Goal: Information Seeking & Learning: Learn about a topic

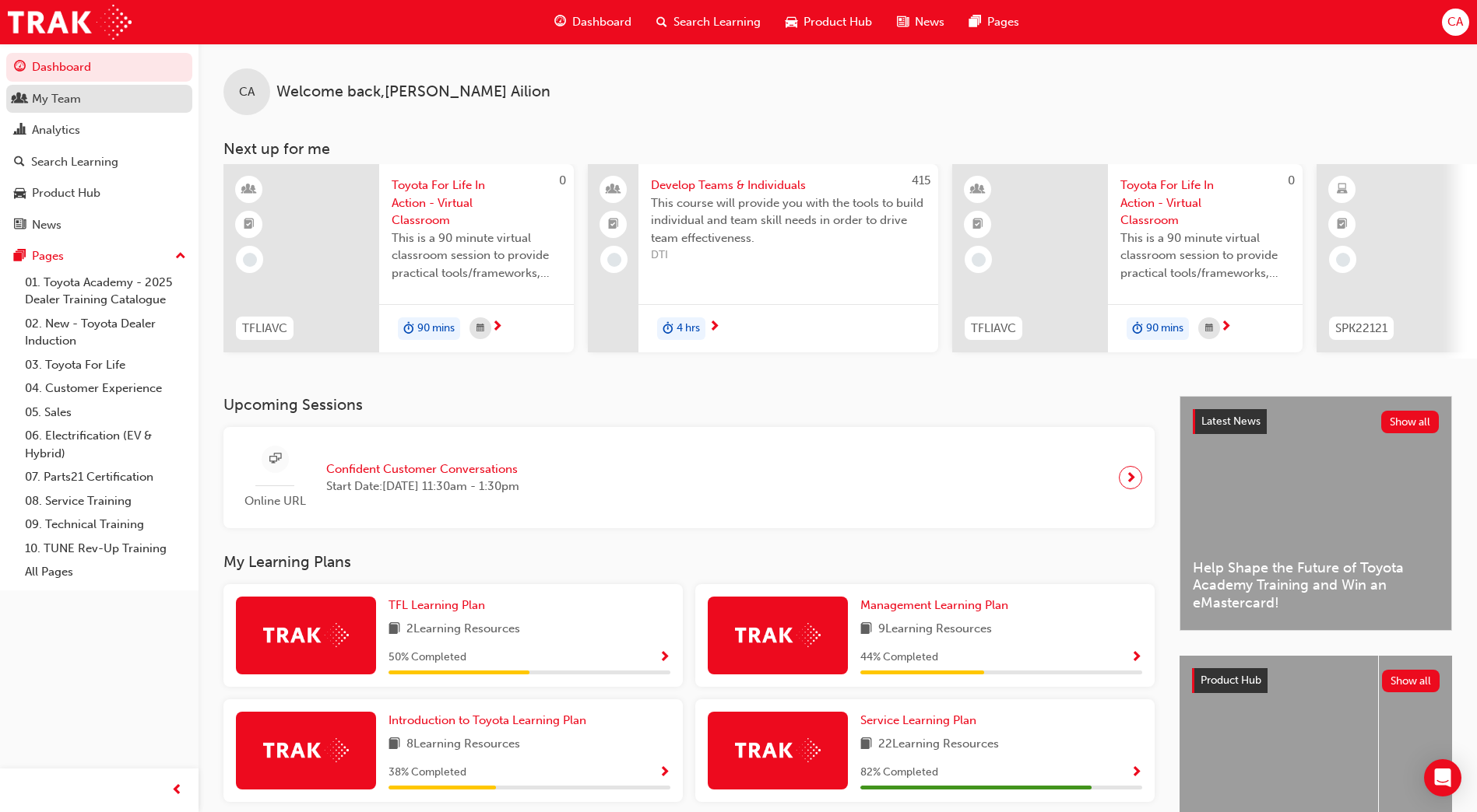
click at [94, 105] on div "My Team" at bounding box center [99, 99] width 170 height 19
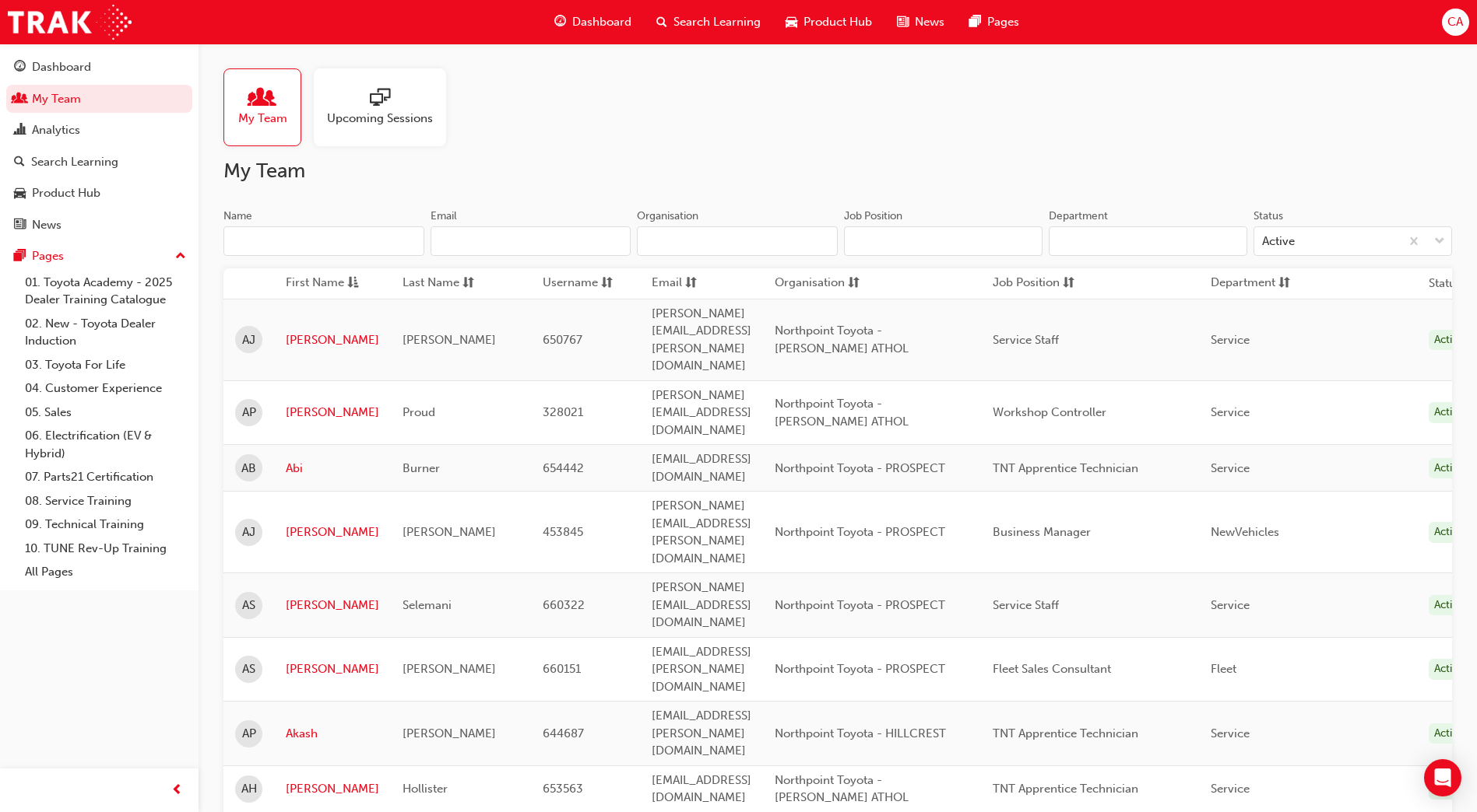
click at [282, 245] on input "Name" at bounding box center [324, 240] width 201 height 29
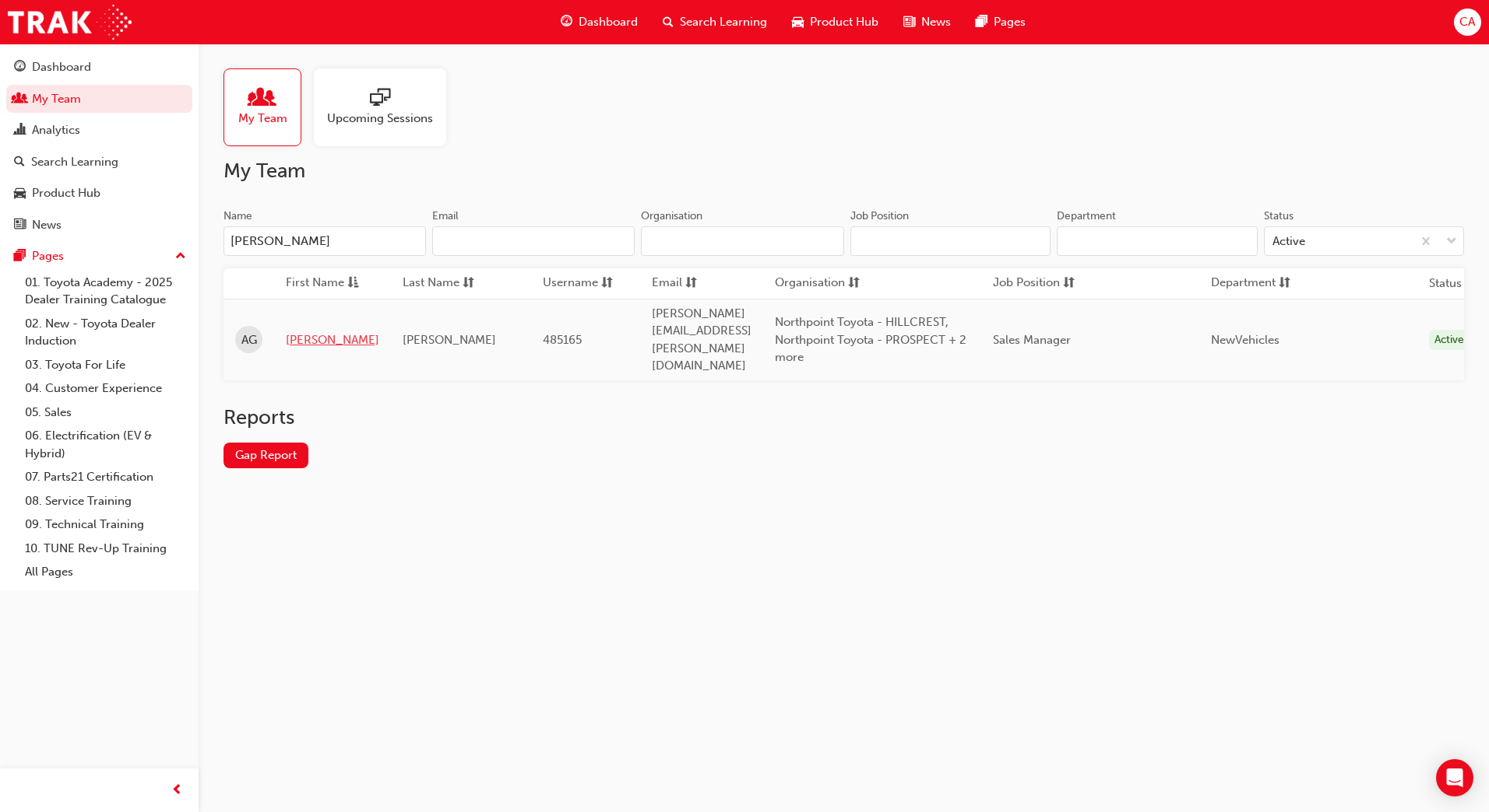
type input "[PERSON_NAME]"
click at [297, 332] on link "[PERSON_NAME]" at bounding box center [332, 340] width 93 height 18
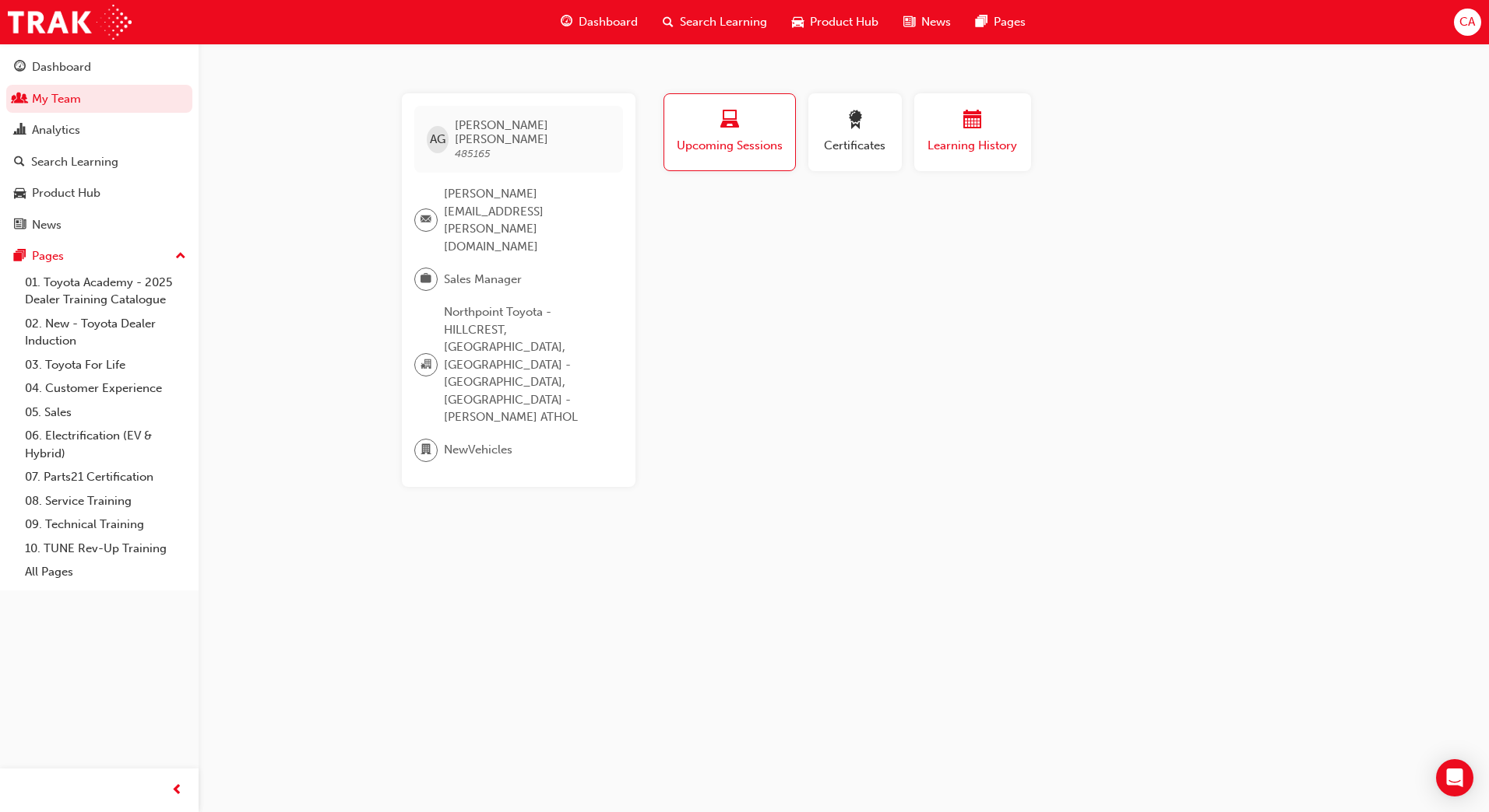
click at [954, 147] on span "Learning History" at bounding box center [972, 145] width 93 height 18
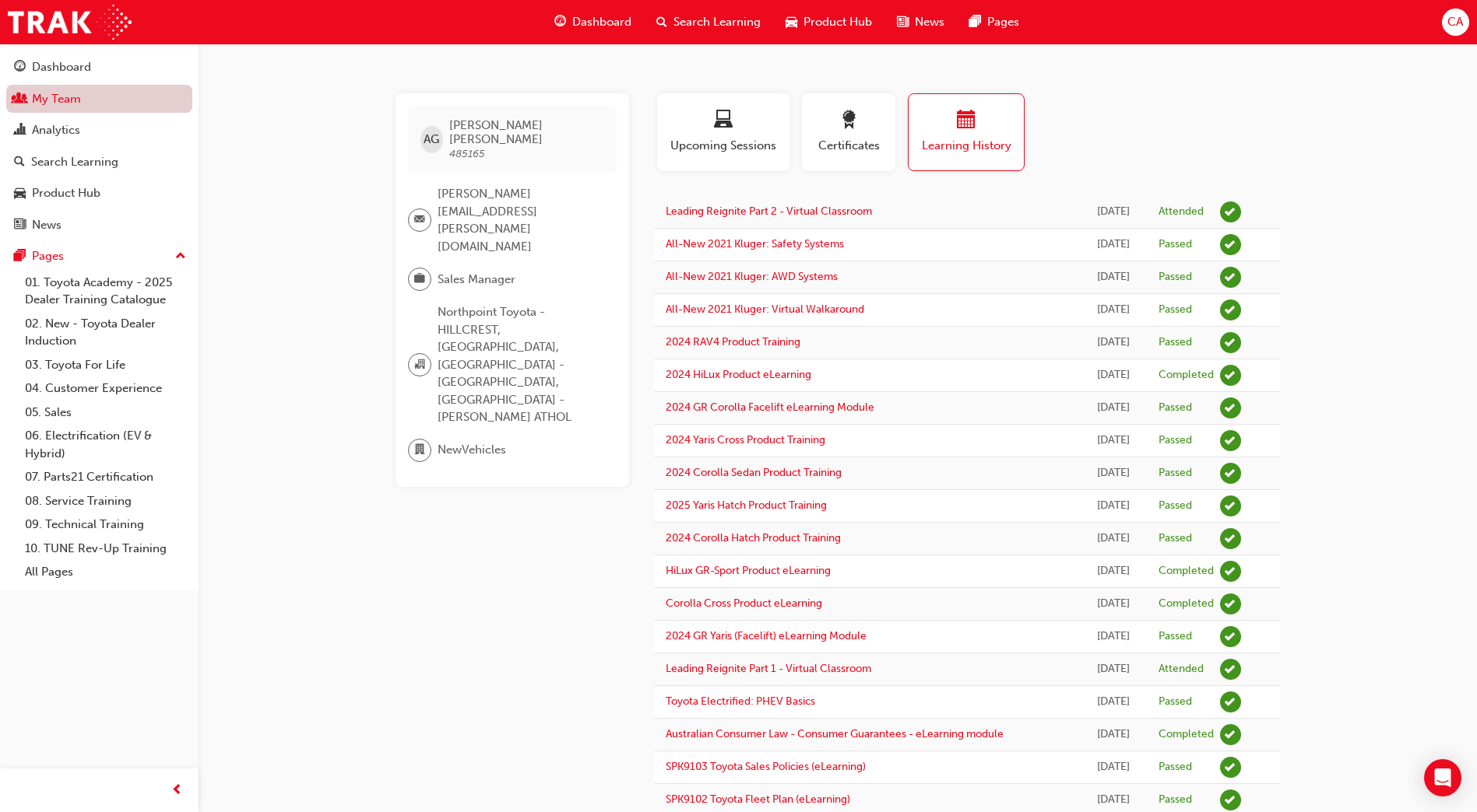
click at [60, 98] on link "My Team" at bounding box center [99, 99] width 186 height 28
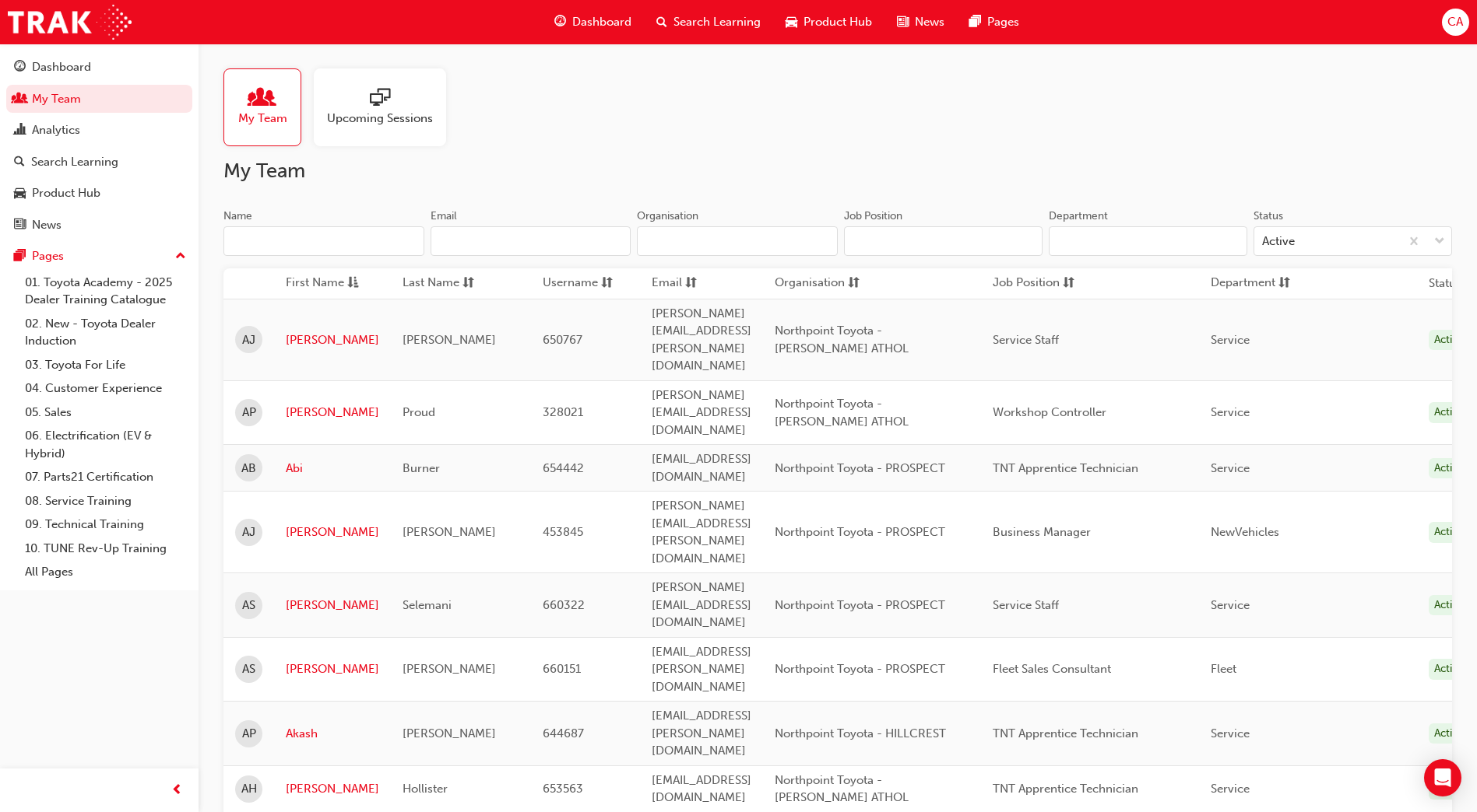
click at [259, 244] on input "Name" at bounding box center [324, 240] width 201 height 29
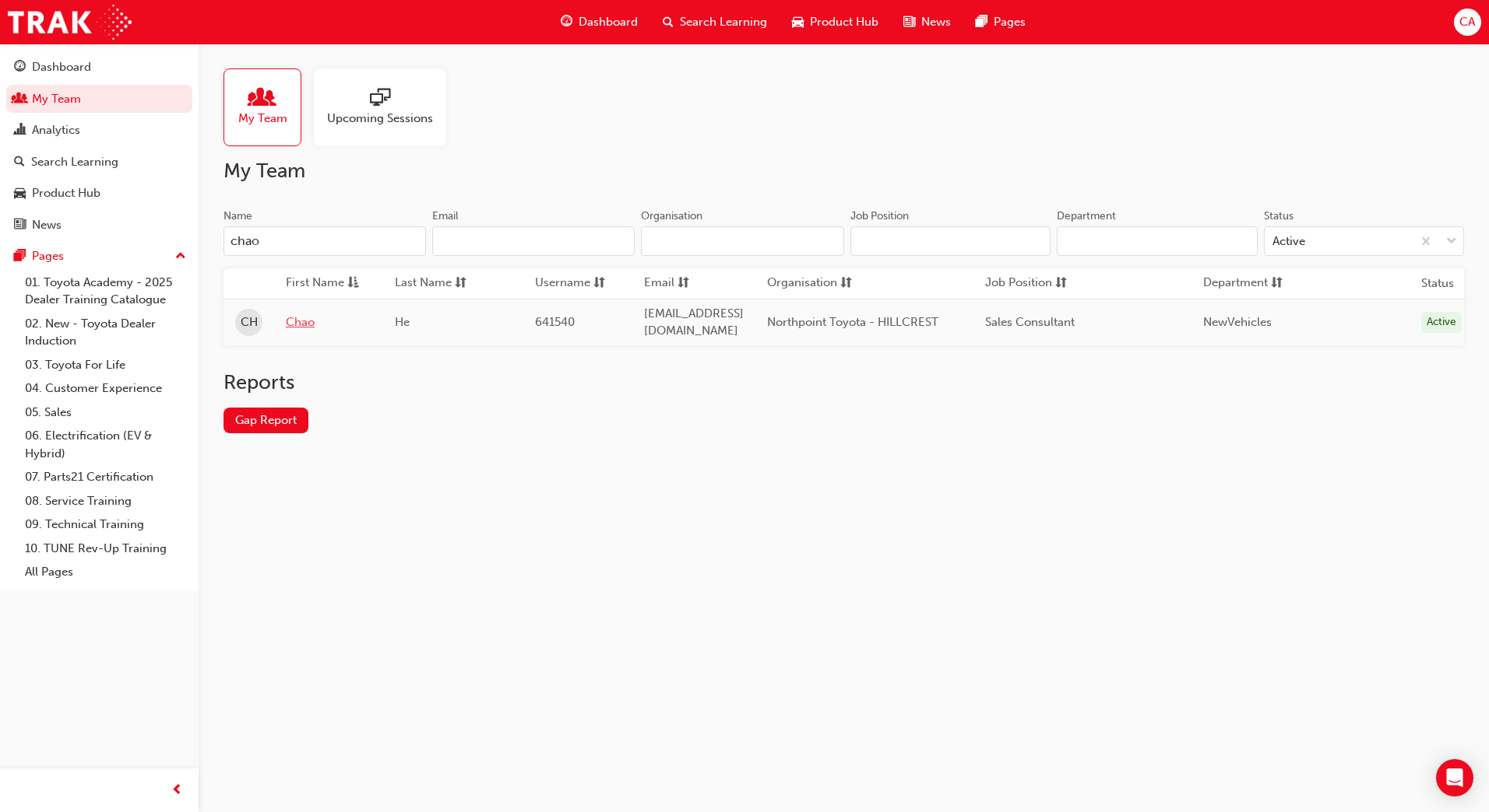
type input "chao"
click at [301, 323] on link "Chao" at bounding box center [329, 322] width 86 height 18
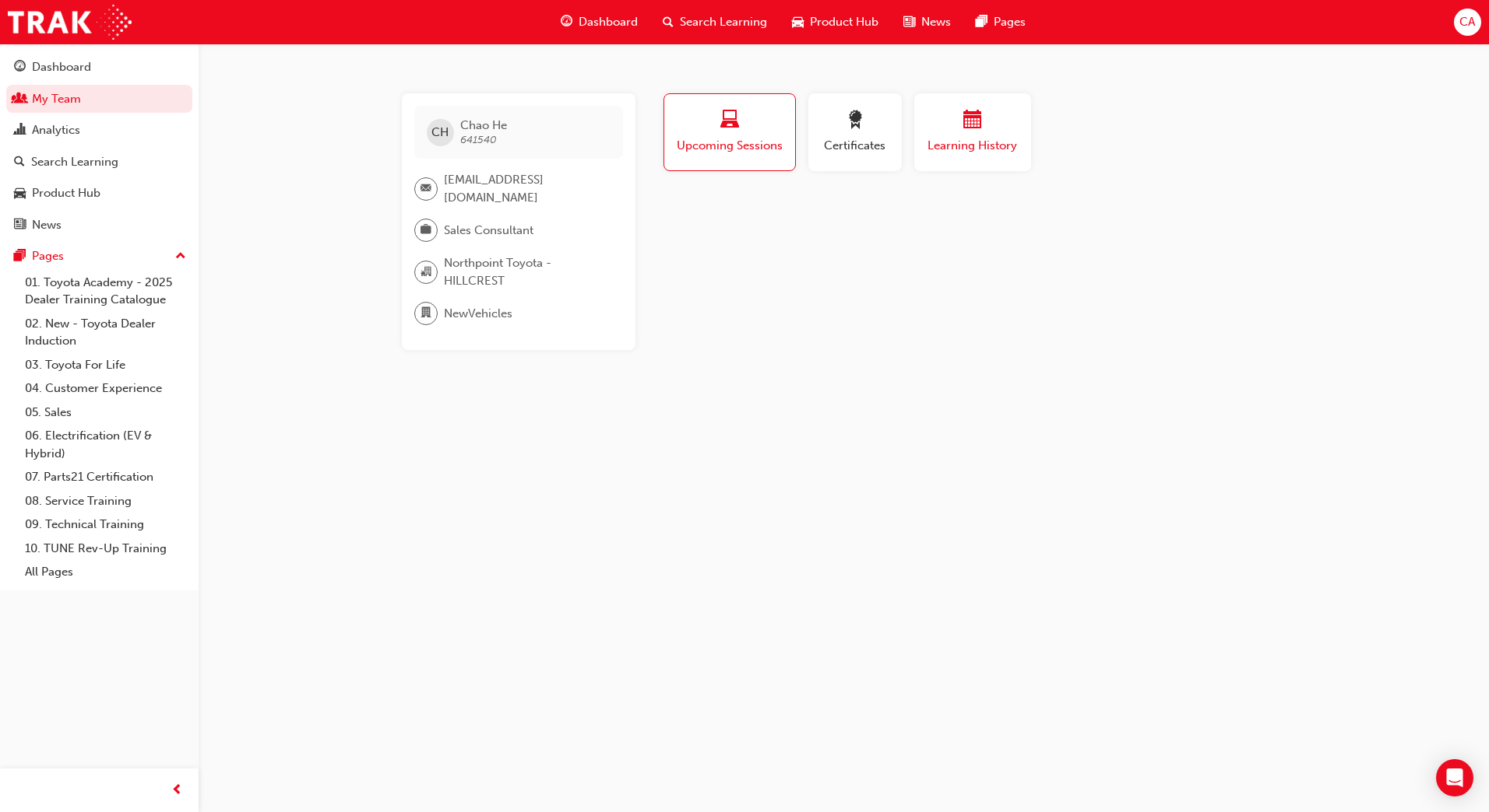
click at [981, 151] on span "Learning History" at bounding box center [972, 145] width 93 height 18
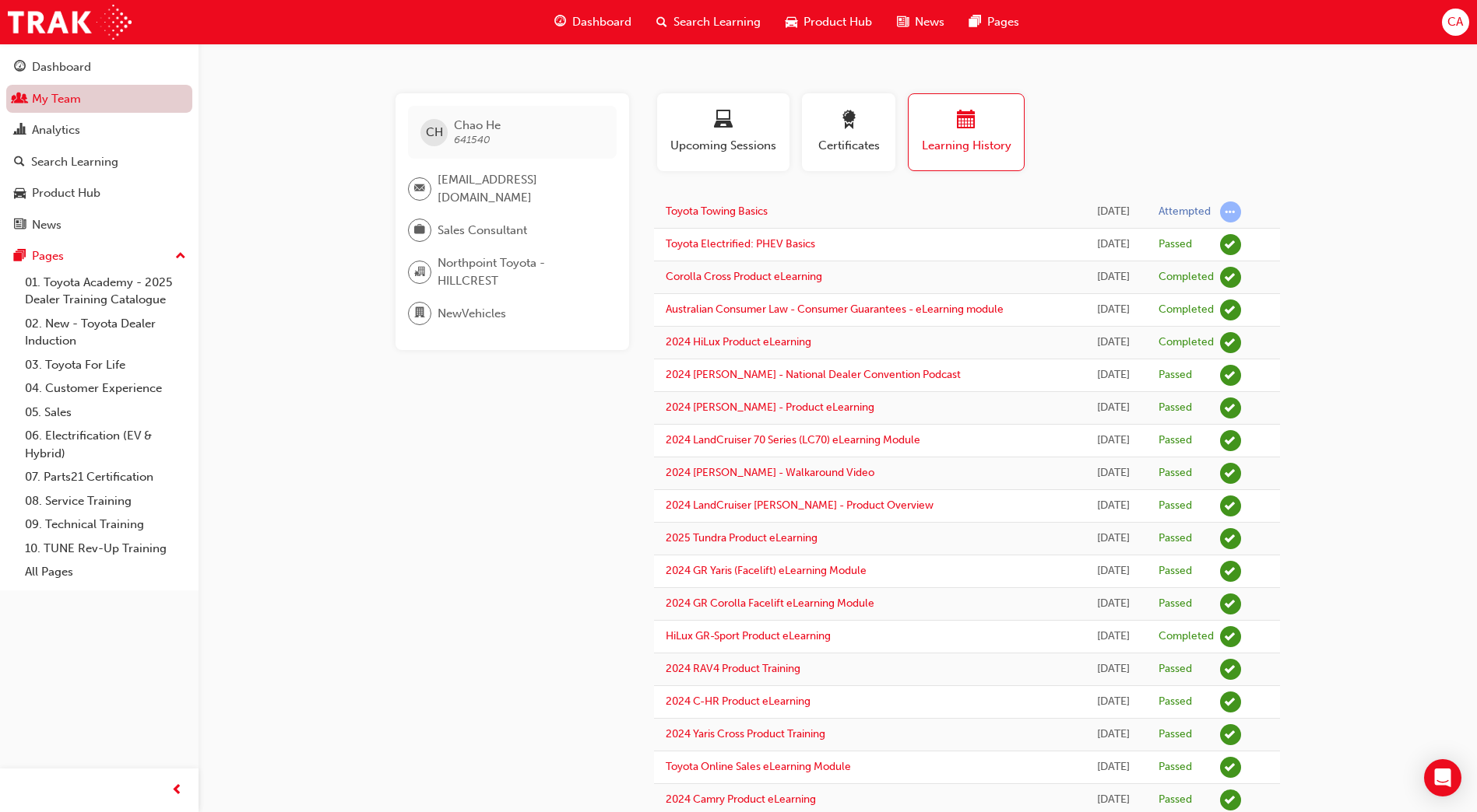
click at [67, 97] on link "My Team" at bounding box center [99, 99] width 186 height 28
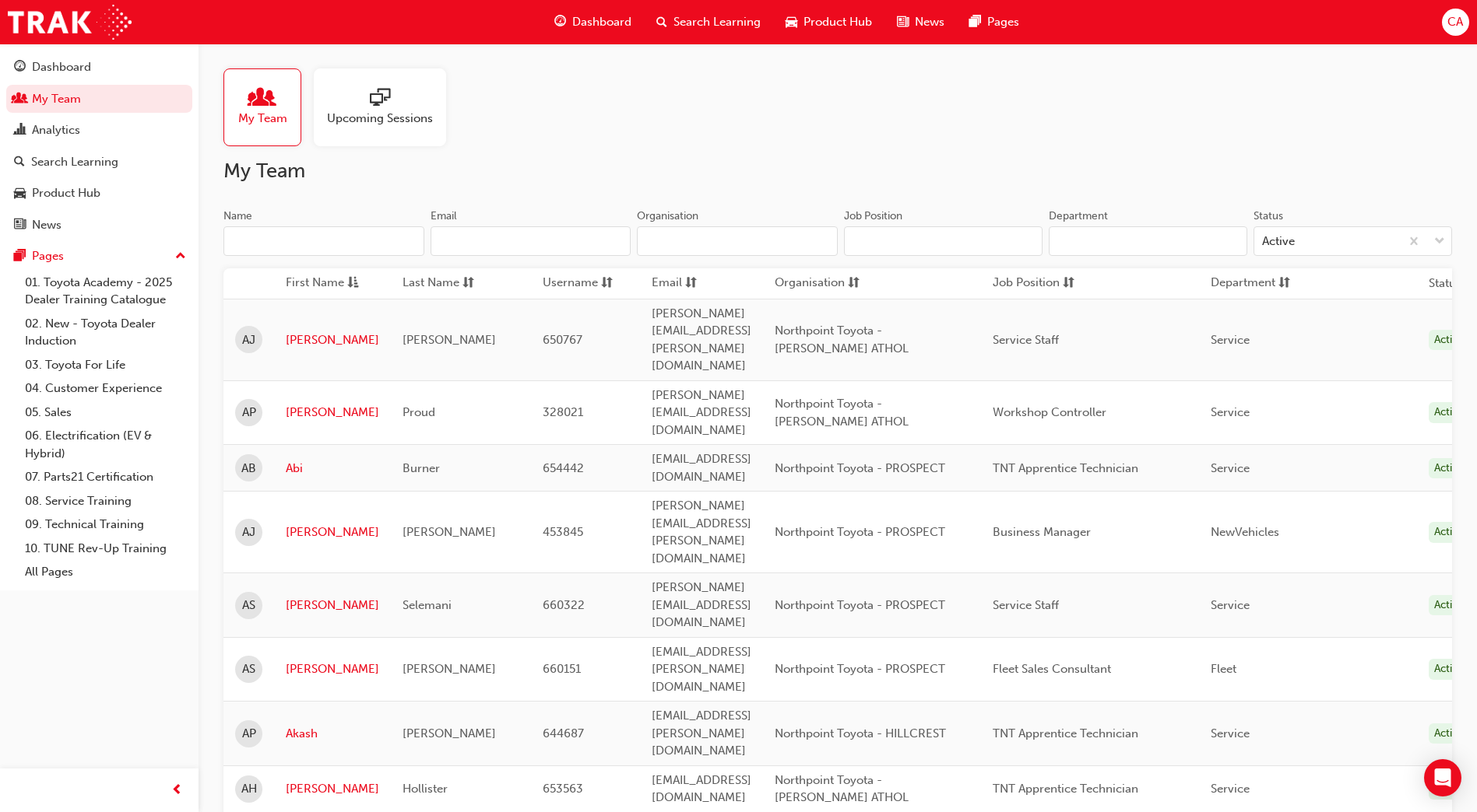
click at [272, 246] on input "Name" at bounding box center [324, 240] width 201 height 29
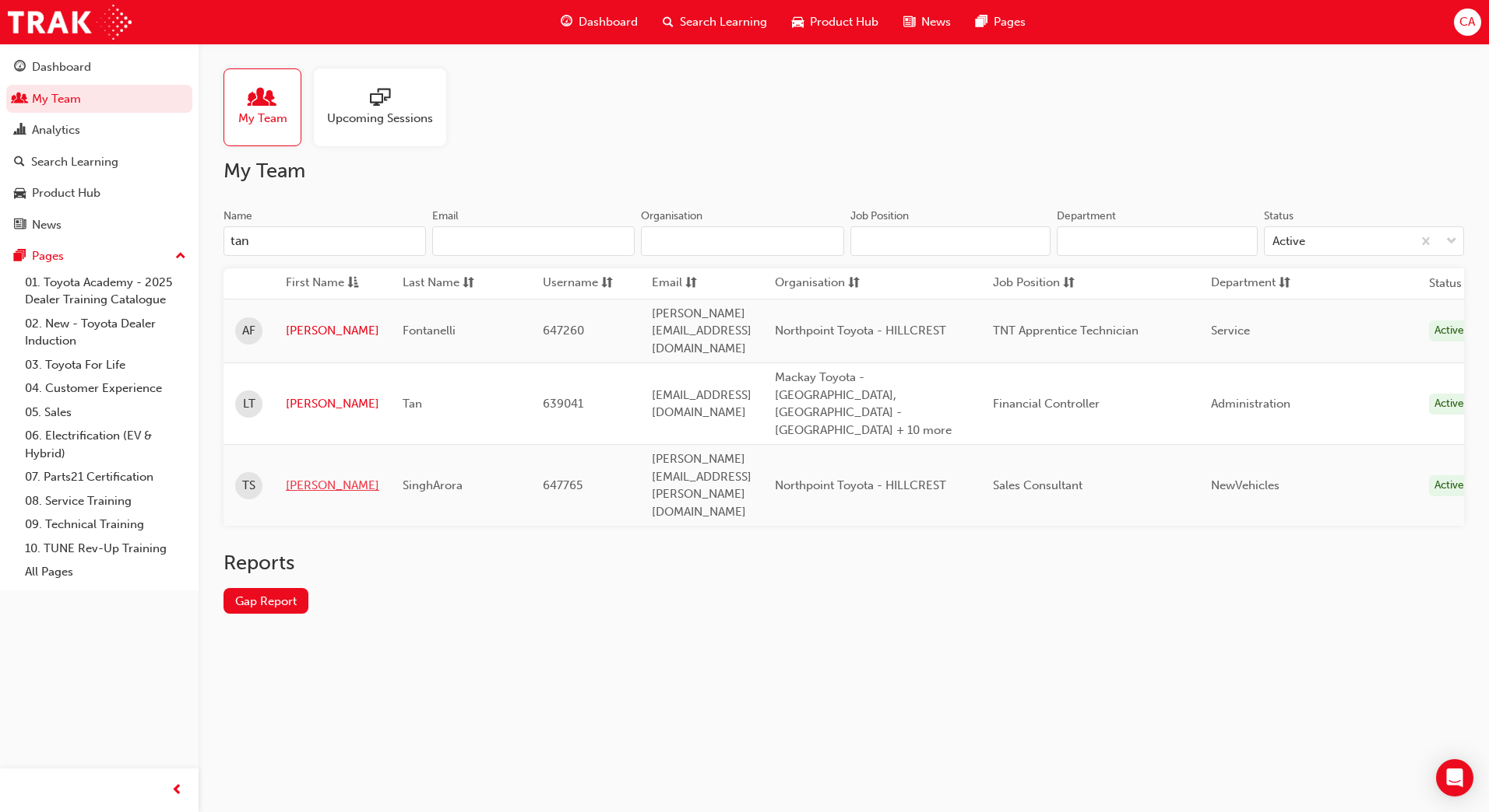
type input "tan"
click at [303, 477] on link "[PERSON_NAME]" at bounding box center [332, 485] width 93 height 18
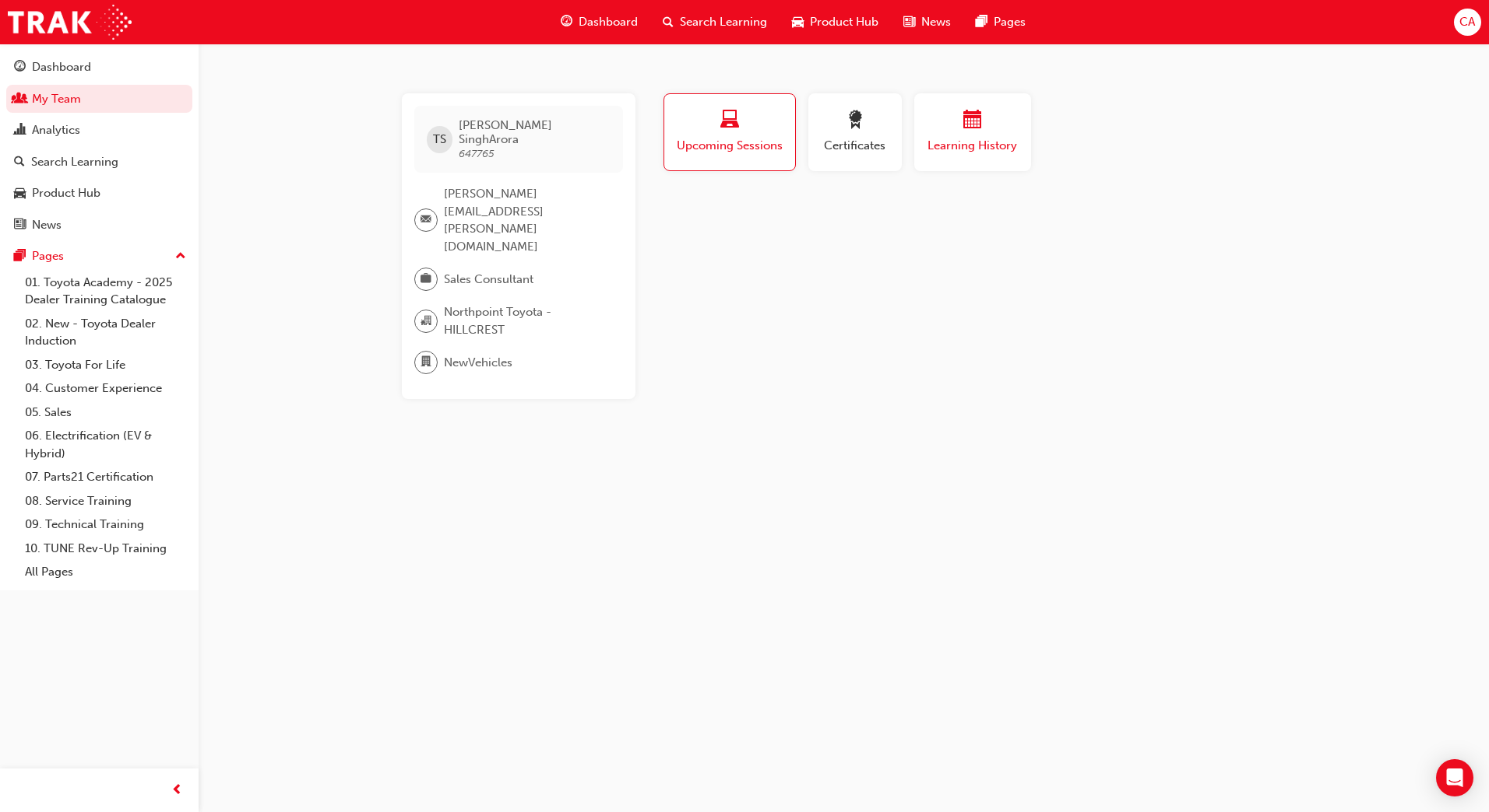
click at [954, 137] on div "Learning History" at bounding box center [972, 132] width 93 height 44
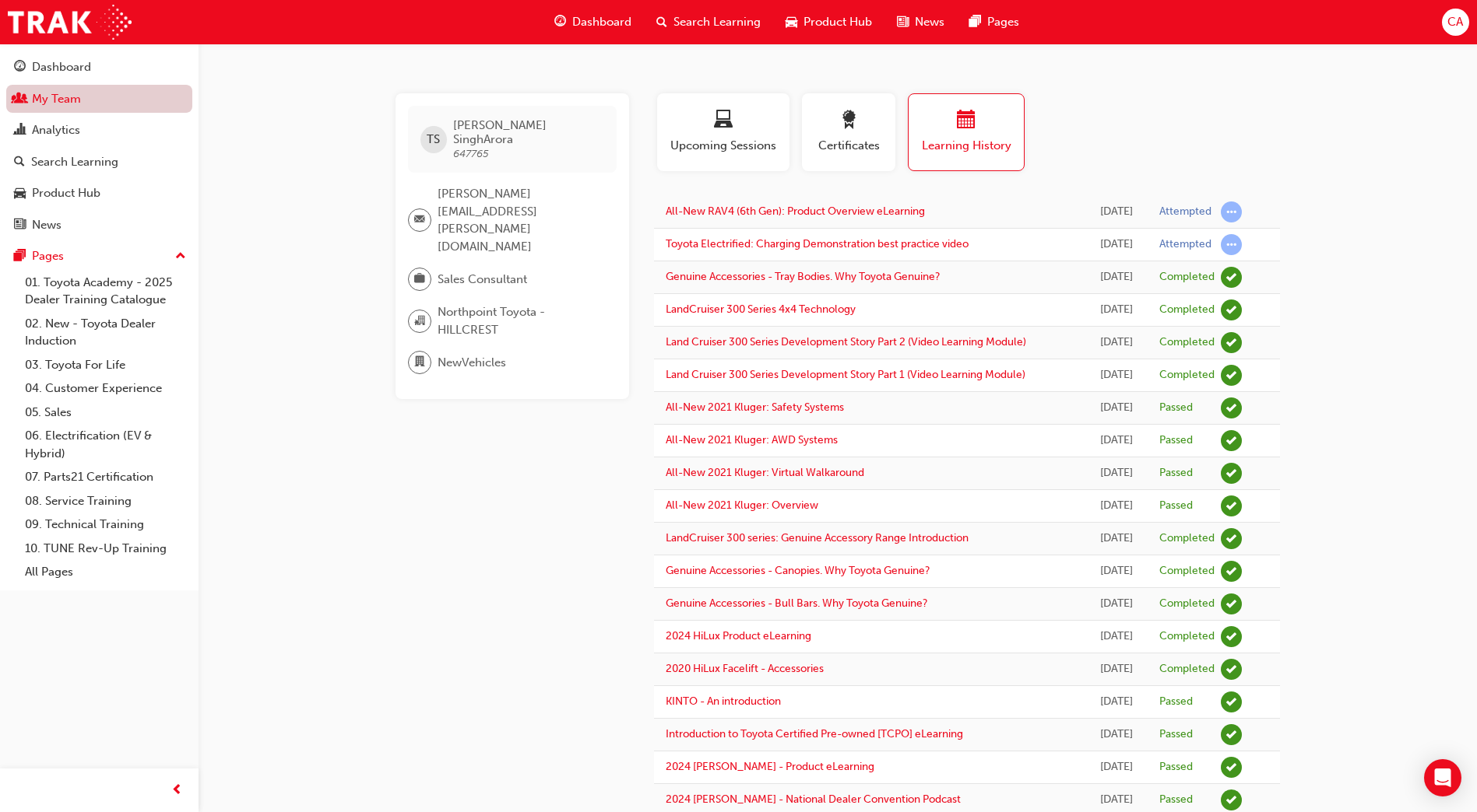
click at [60, 94] on link "My Team" at bounding box center [99, 99] width 186 height 28
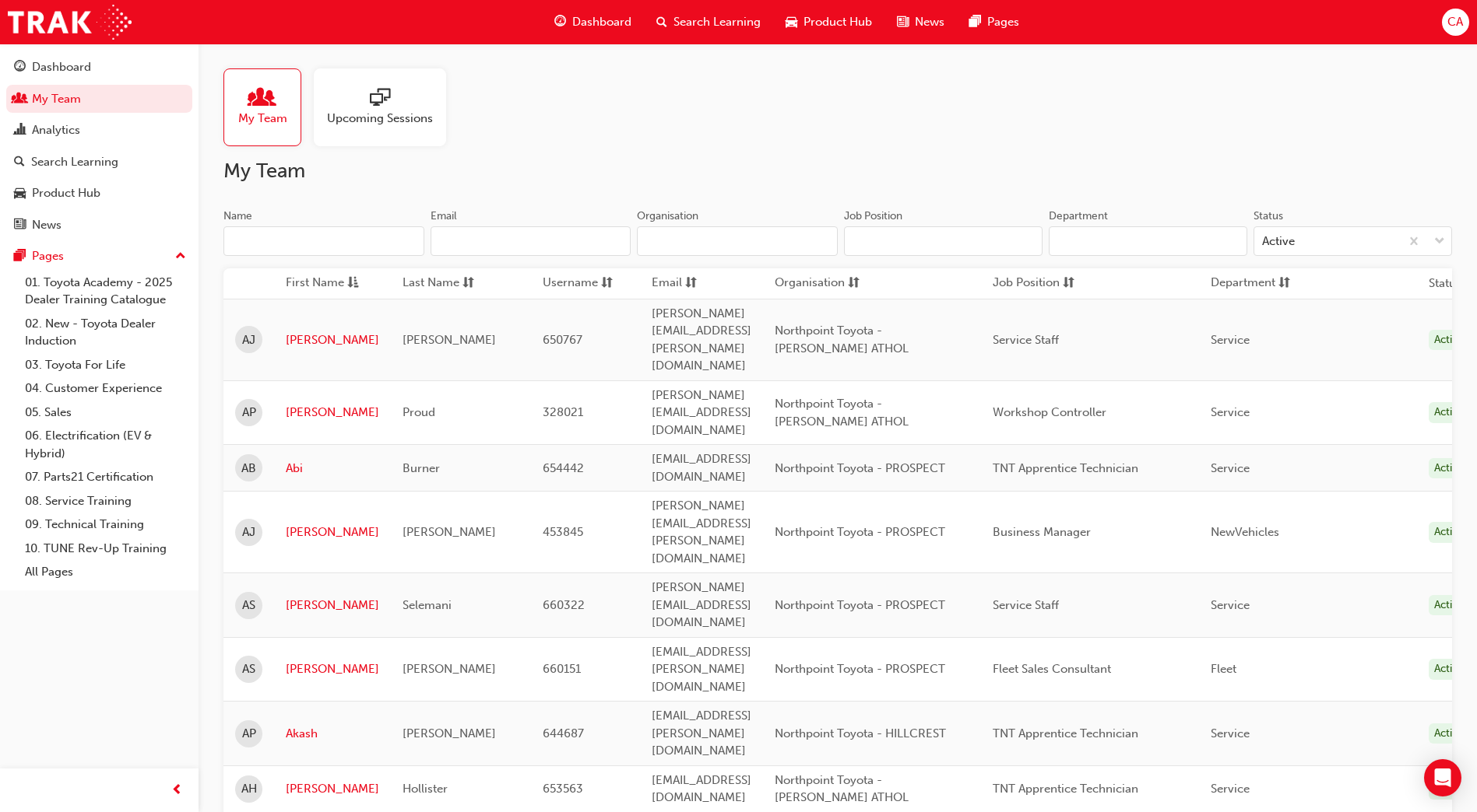
click at [304, 247] on input "Name" at bounding box center [324, 240] width 201 height 29
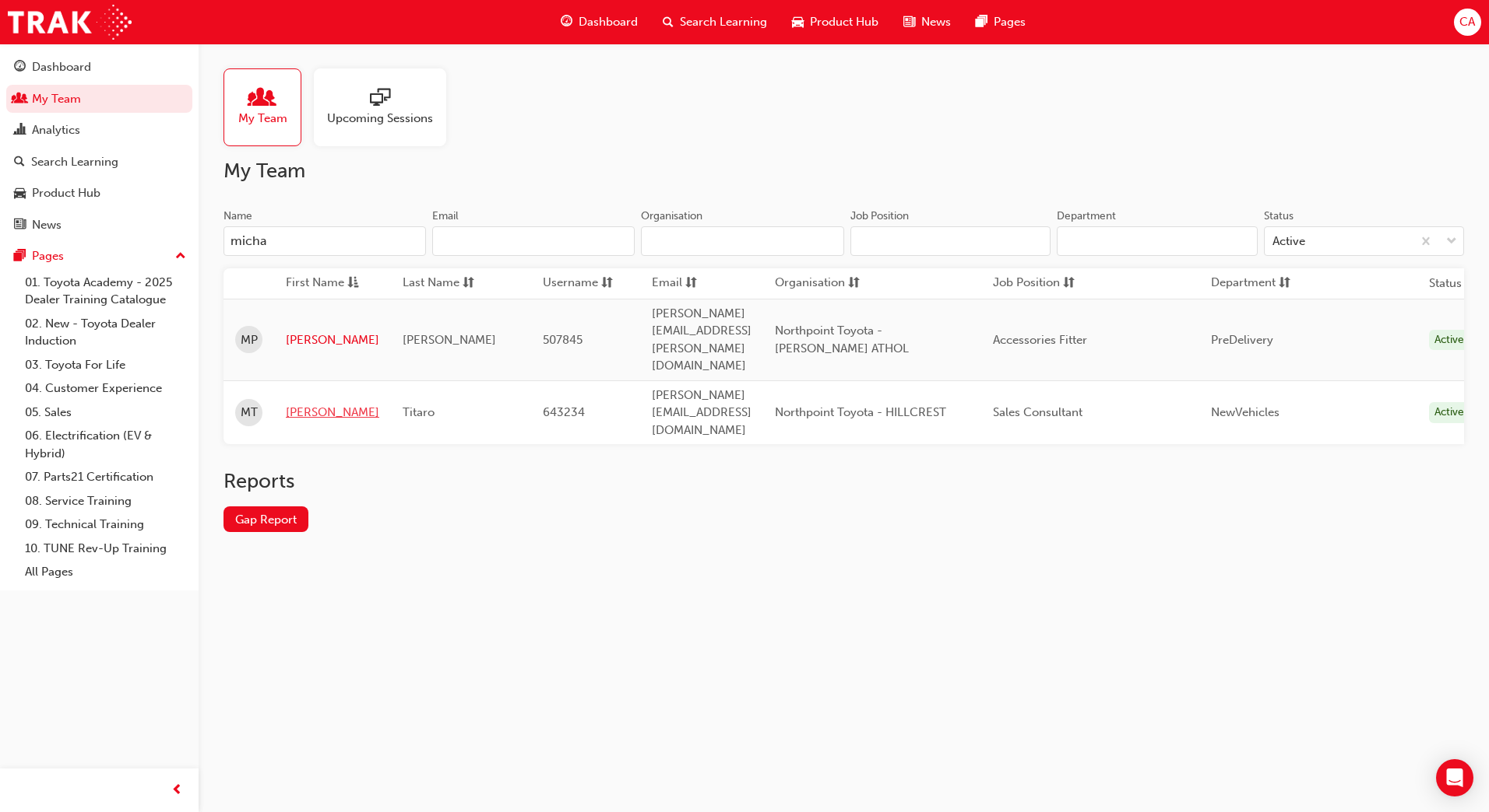
type input "micha"
click at [313, 404] on link "[PERSON_NAME]" at bounding box center [332, 412] width 93 height 18
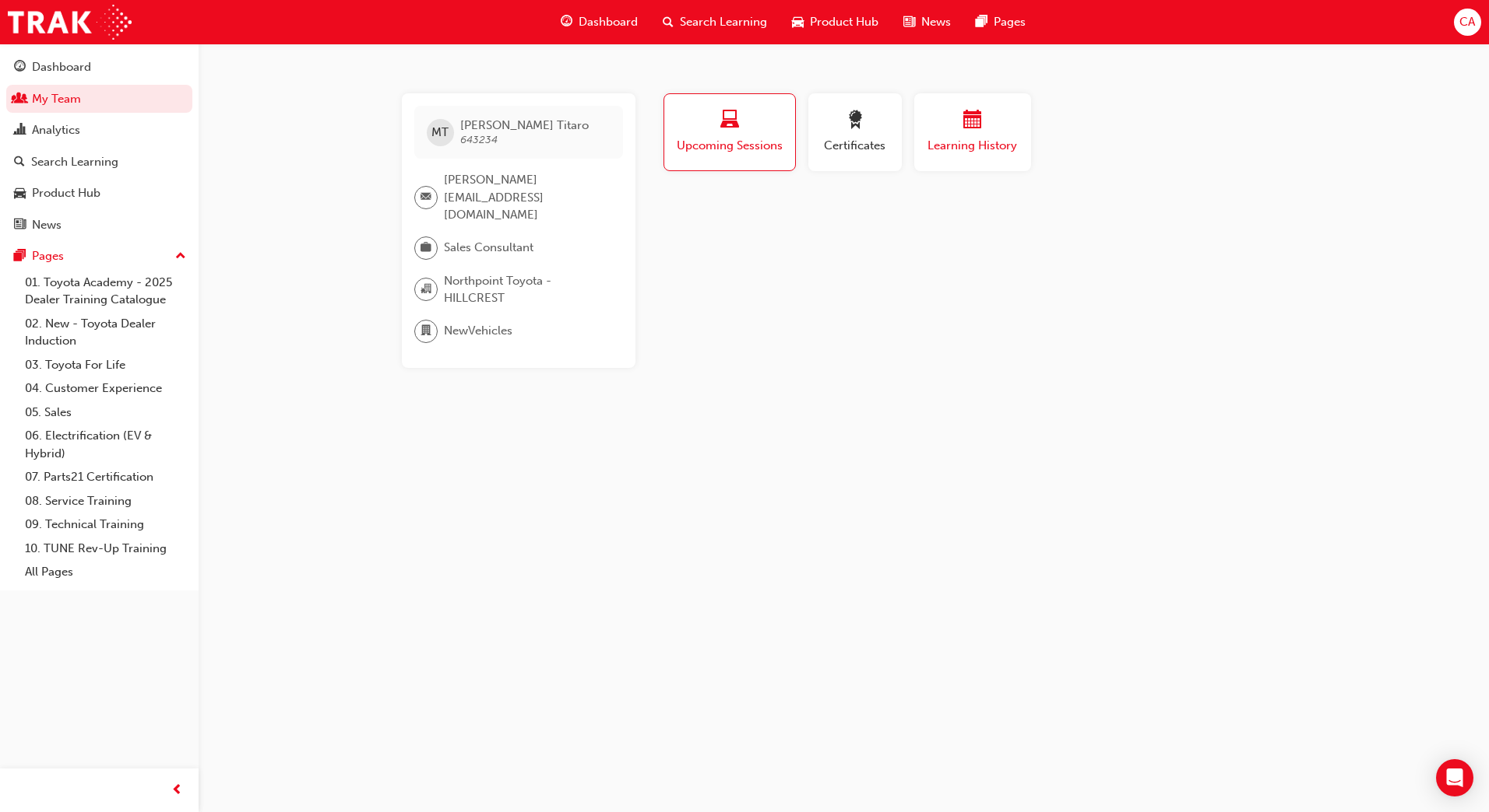
click at [954, 105] on button "Learning History" at bounding box center [972, 132] width 117 height 78
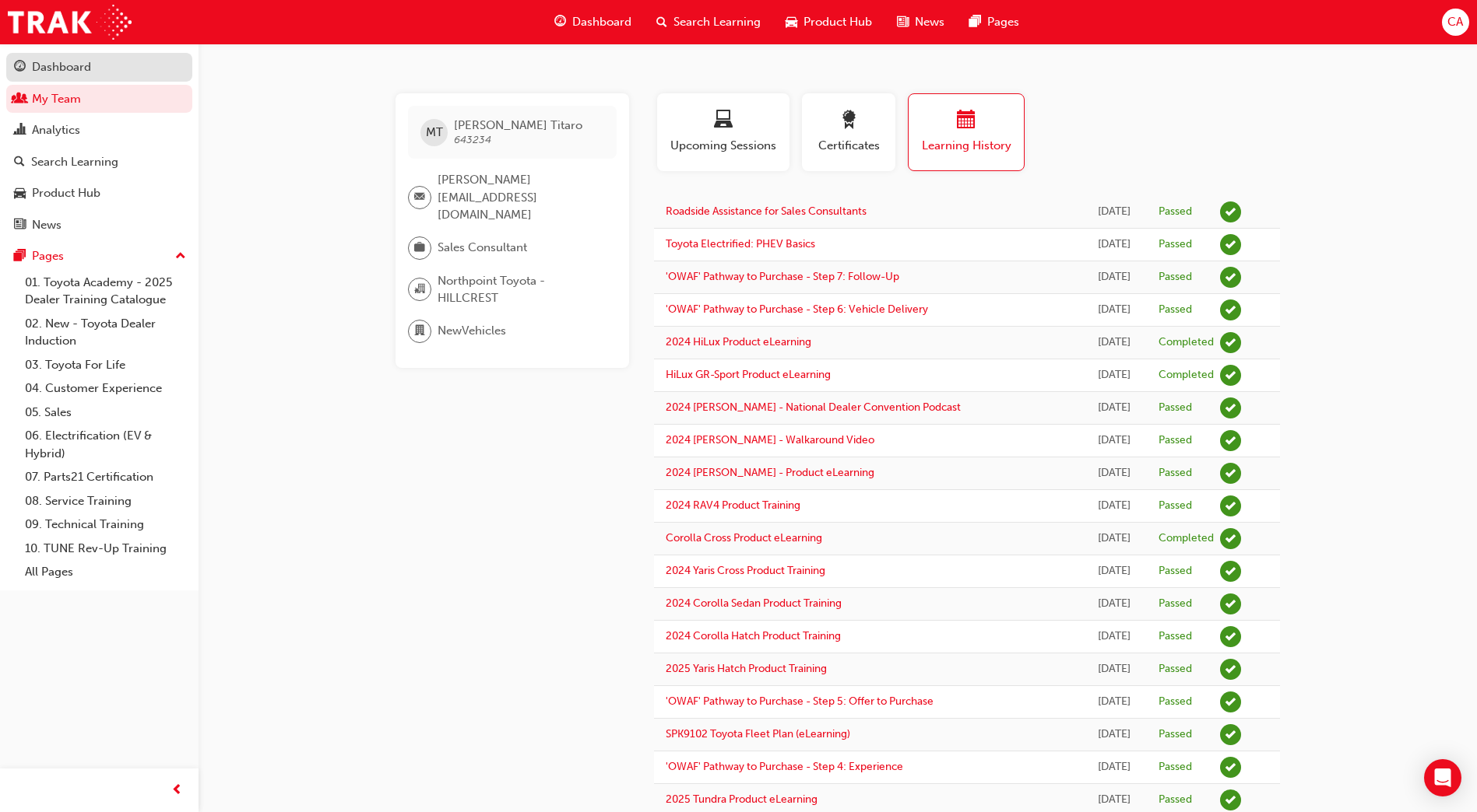
click at [78, 63] on div "Dashboard" at bounding box center [61, 67] width 60 height 18
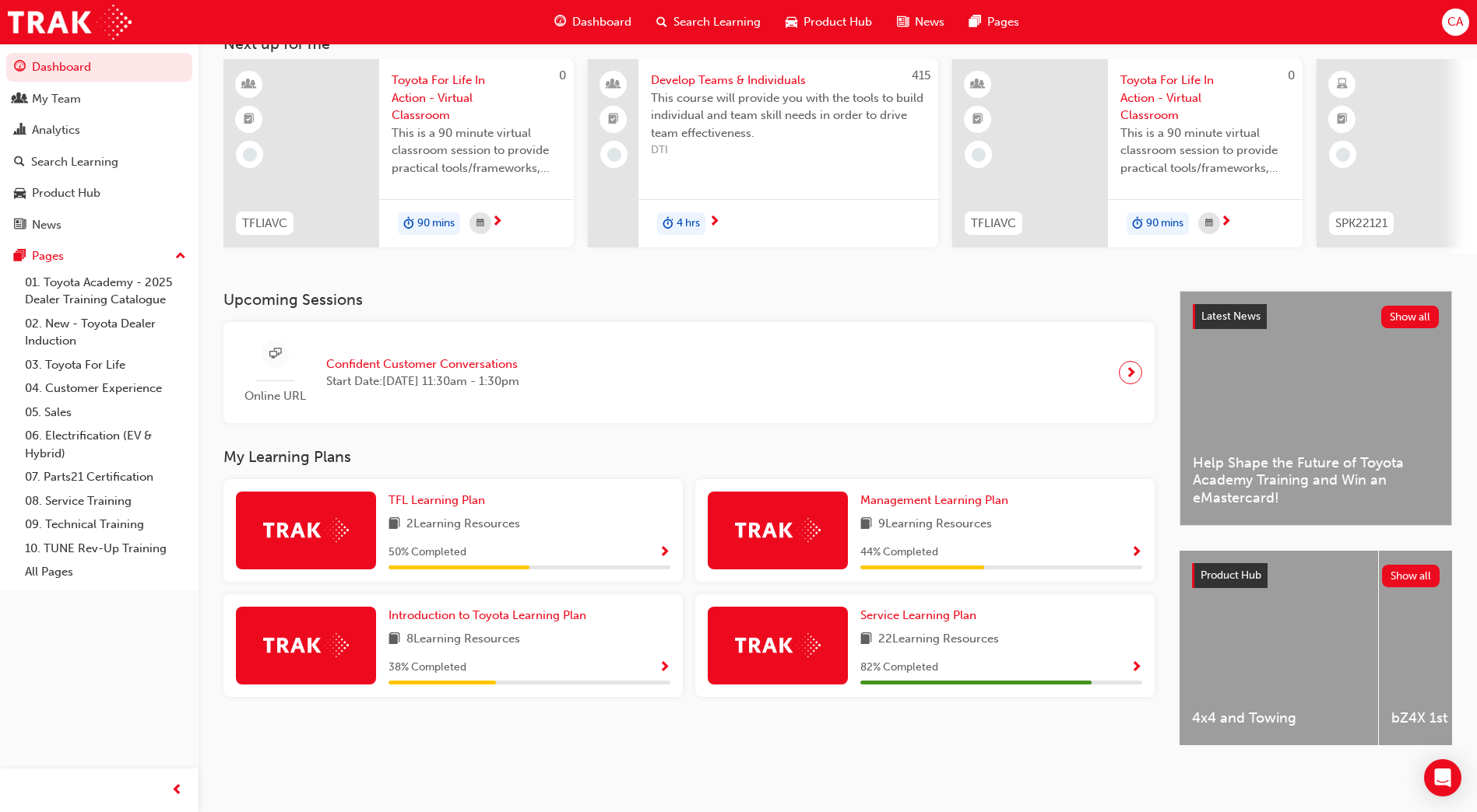
scroll to position [39, 0]
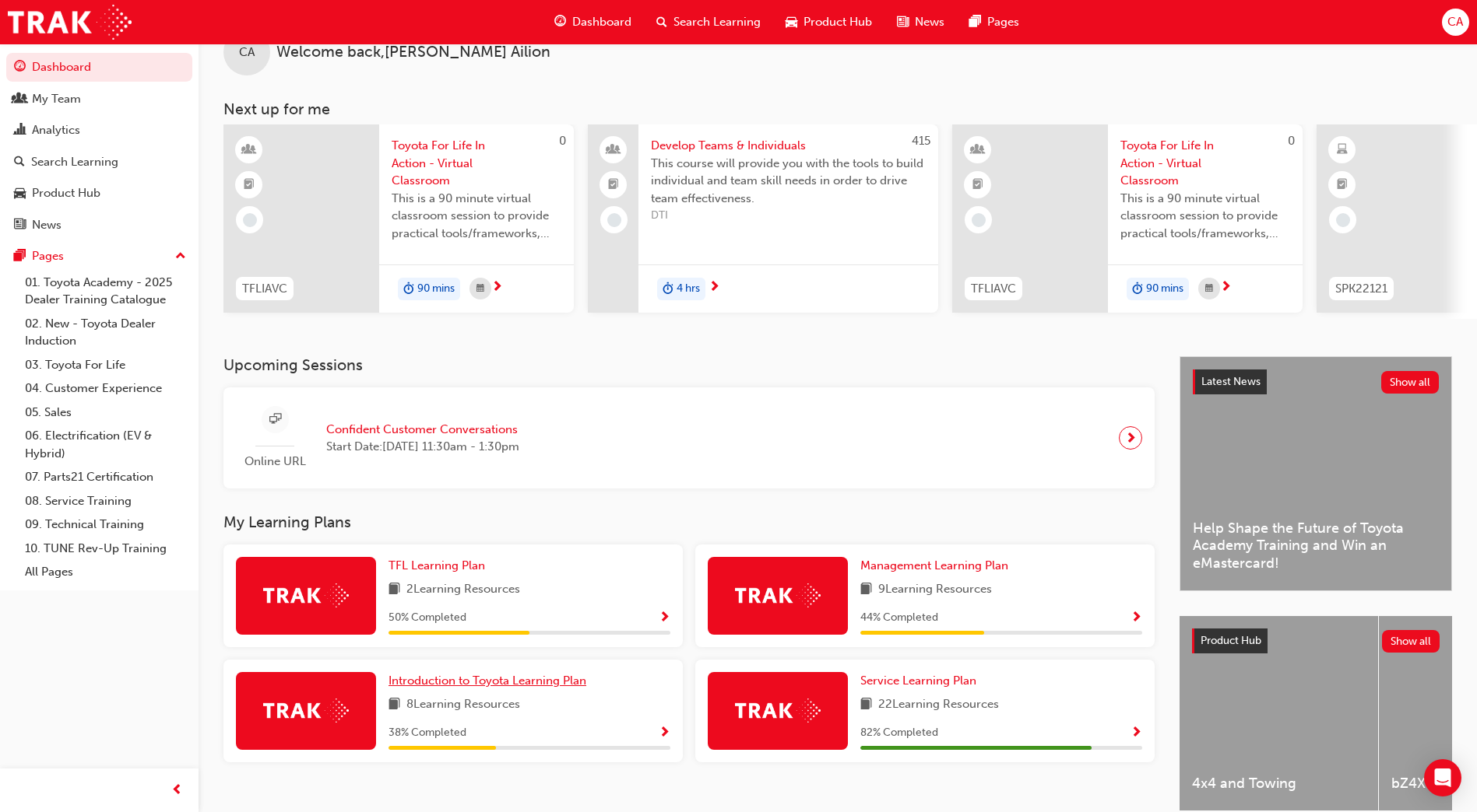
click at [535, 688] on span "Introduction to Toyota Learning Plan" at bounding box center [487, 680] width 198 height 14
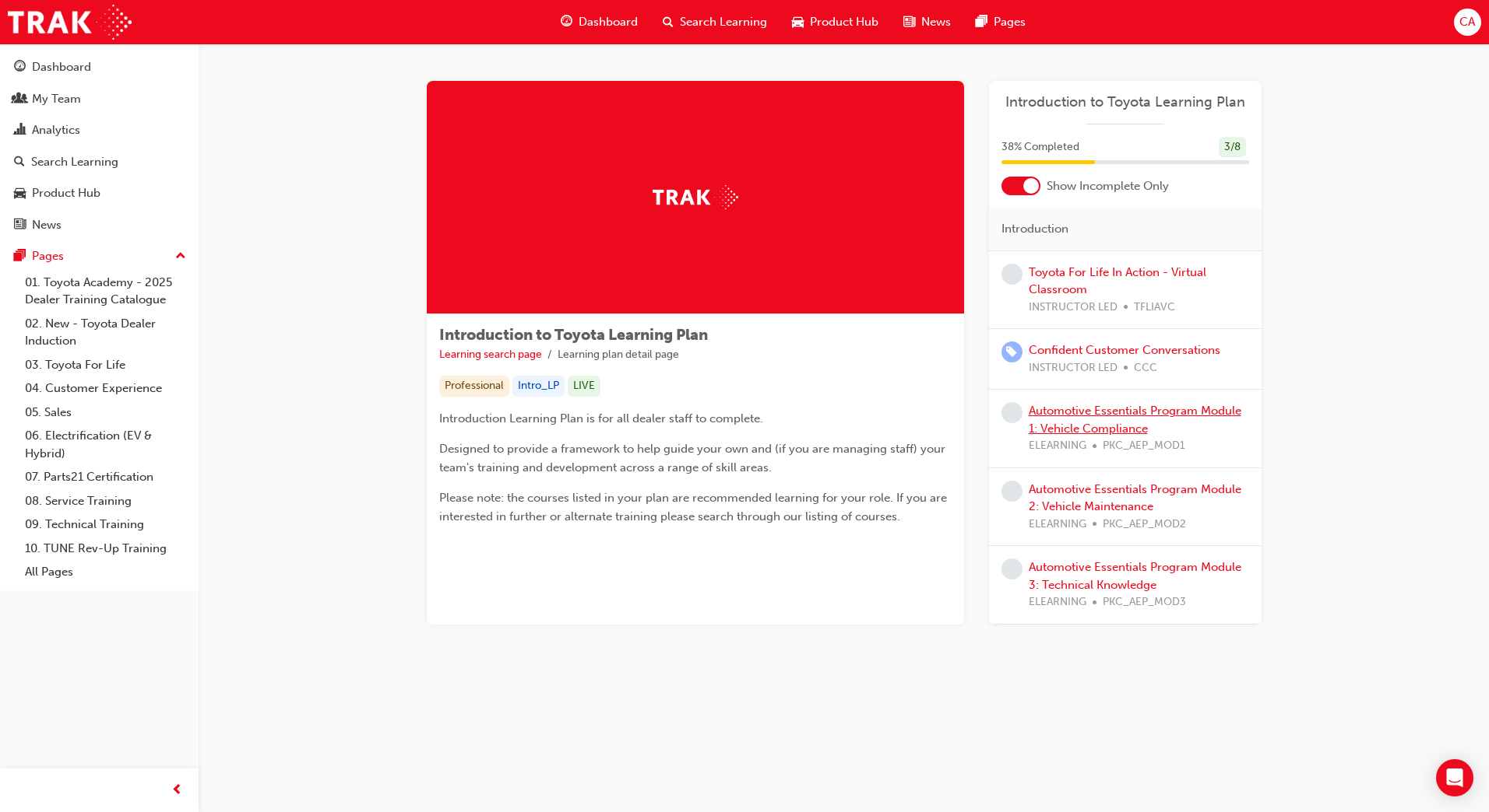
click at [1055, 411] on link "Automotive Essentials Program Module 1: Vehicle Compliance" at bounding box center [1135, 420] width 213 height 32
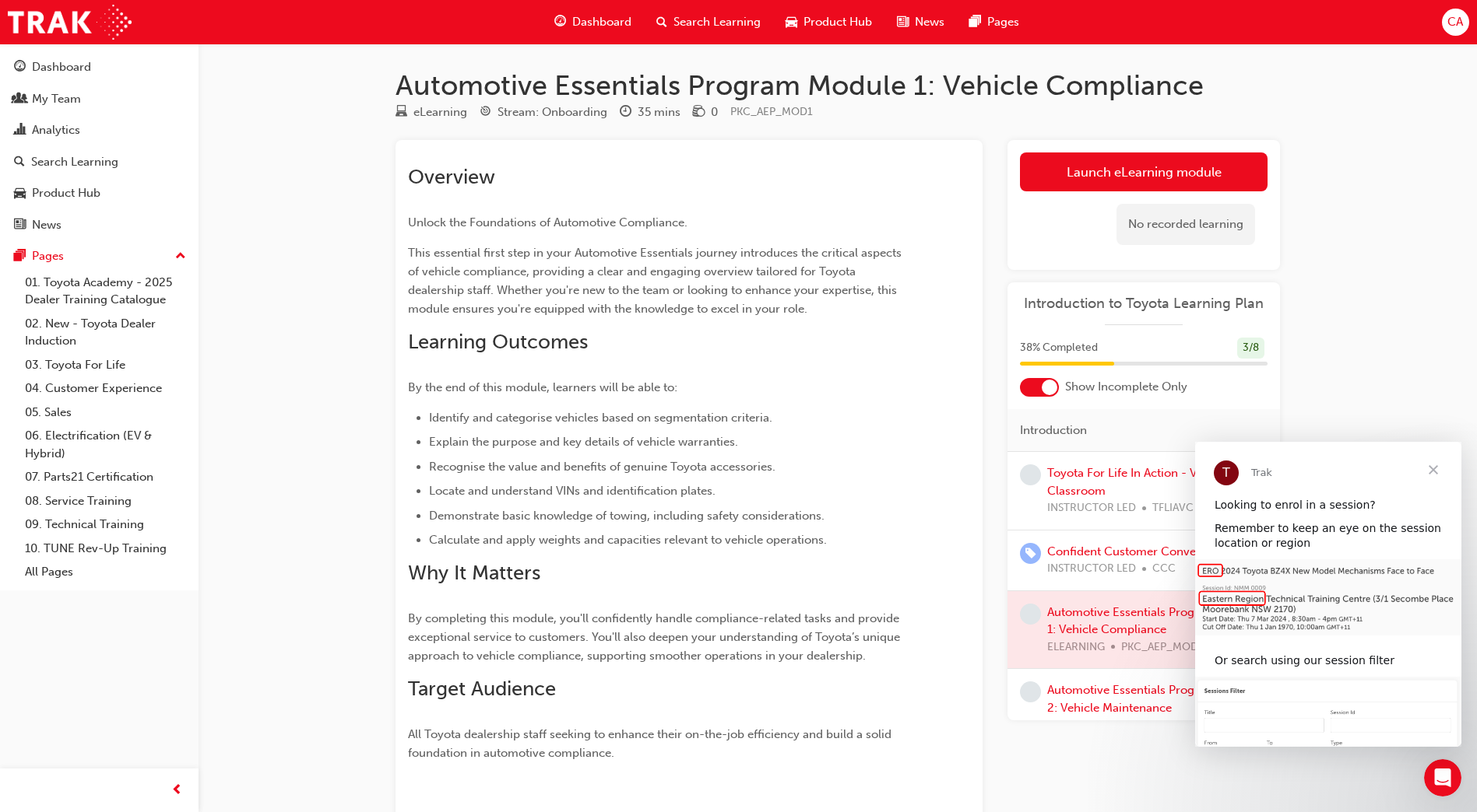
click at [1434, 470] on span "Close" at bounding box center [1433, 469] width 56 height 56
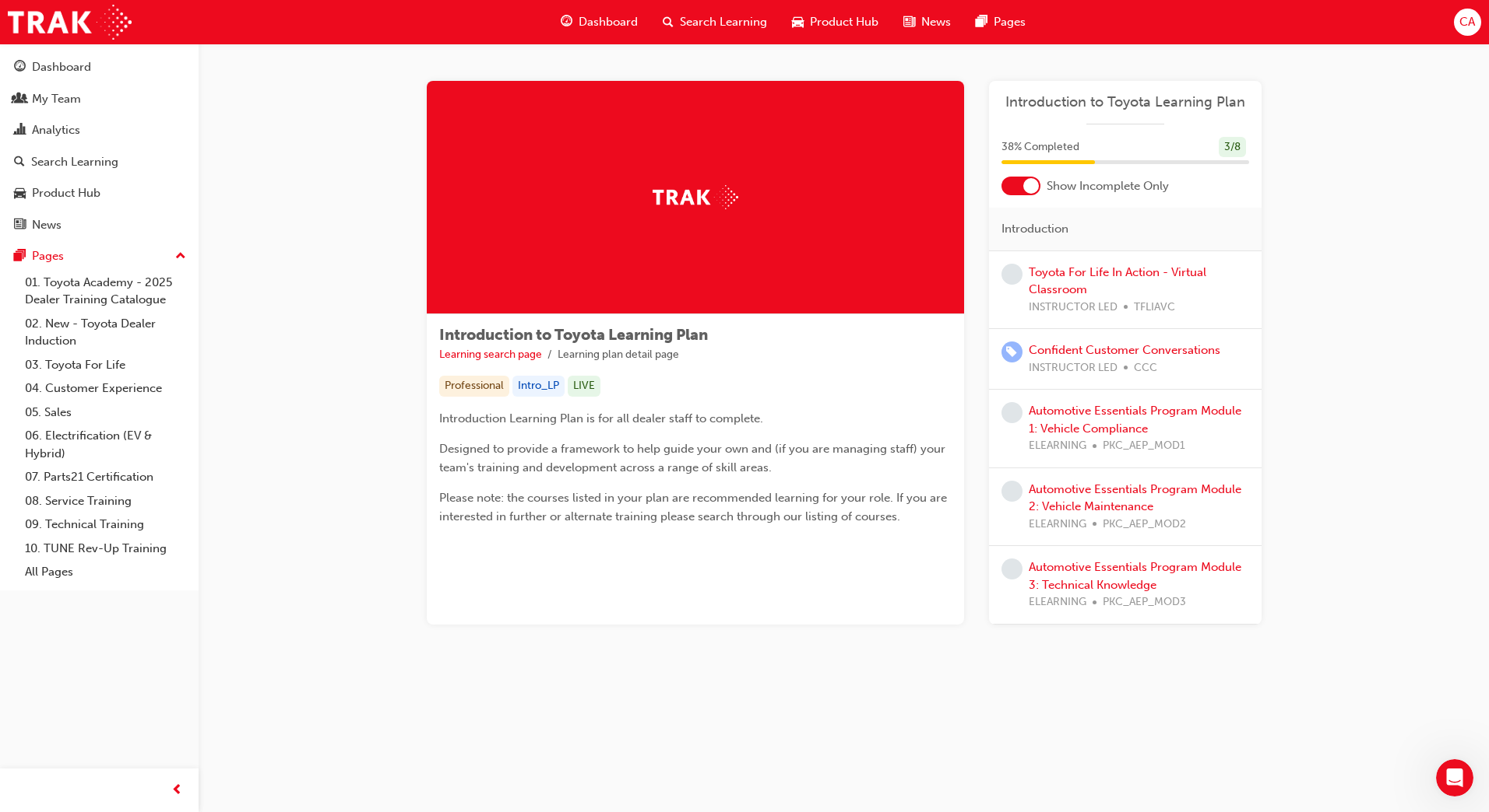
click at [1013, 186] on div at bounding box center [1020, 186] width 39 height 18
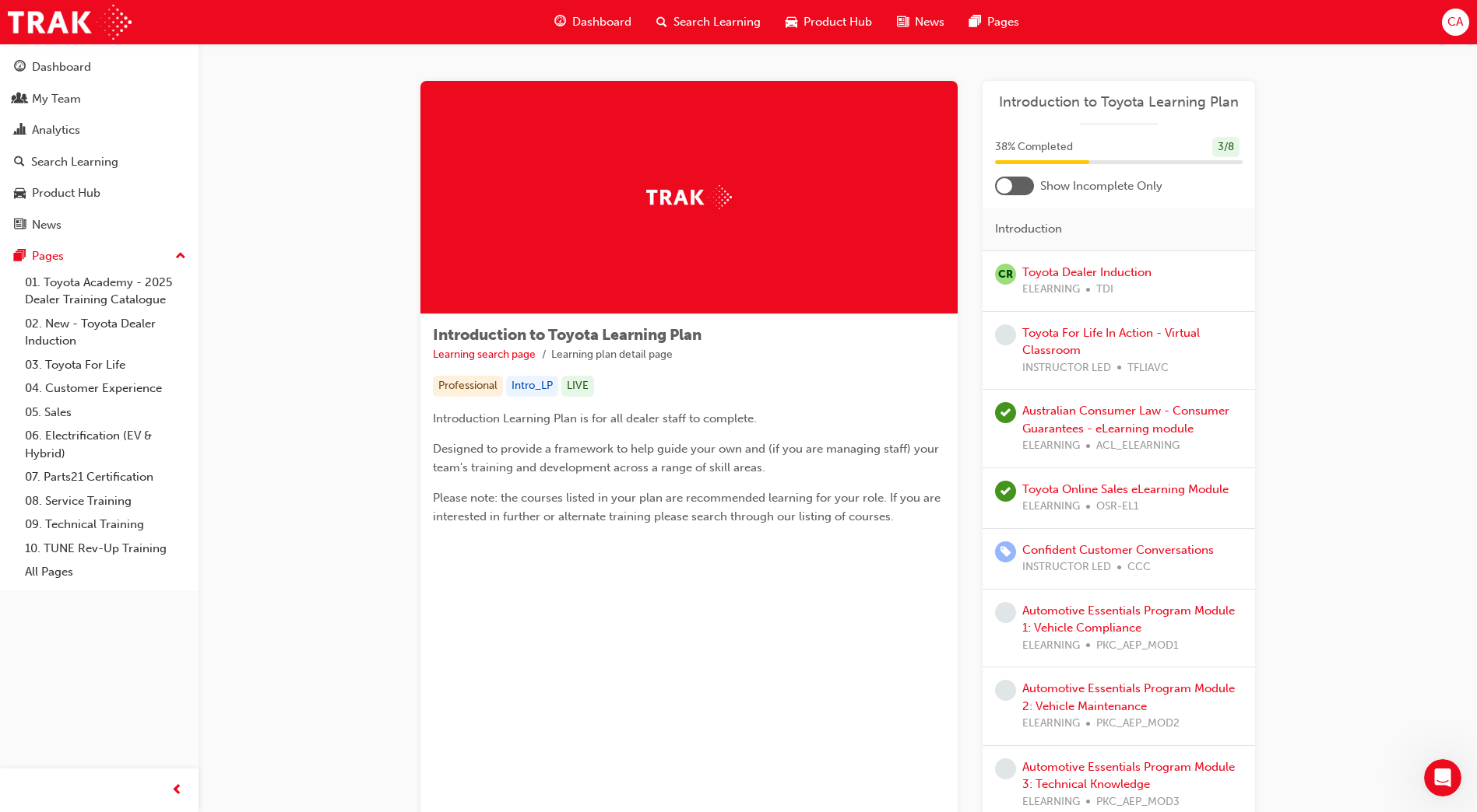
click at [1008, 188] on div at bounding box center [1004, 186] width 16 height 16
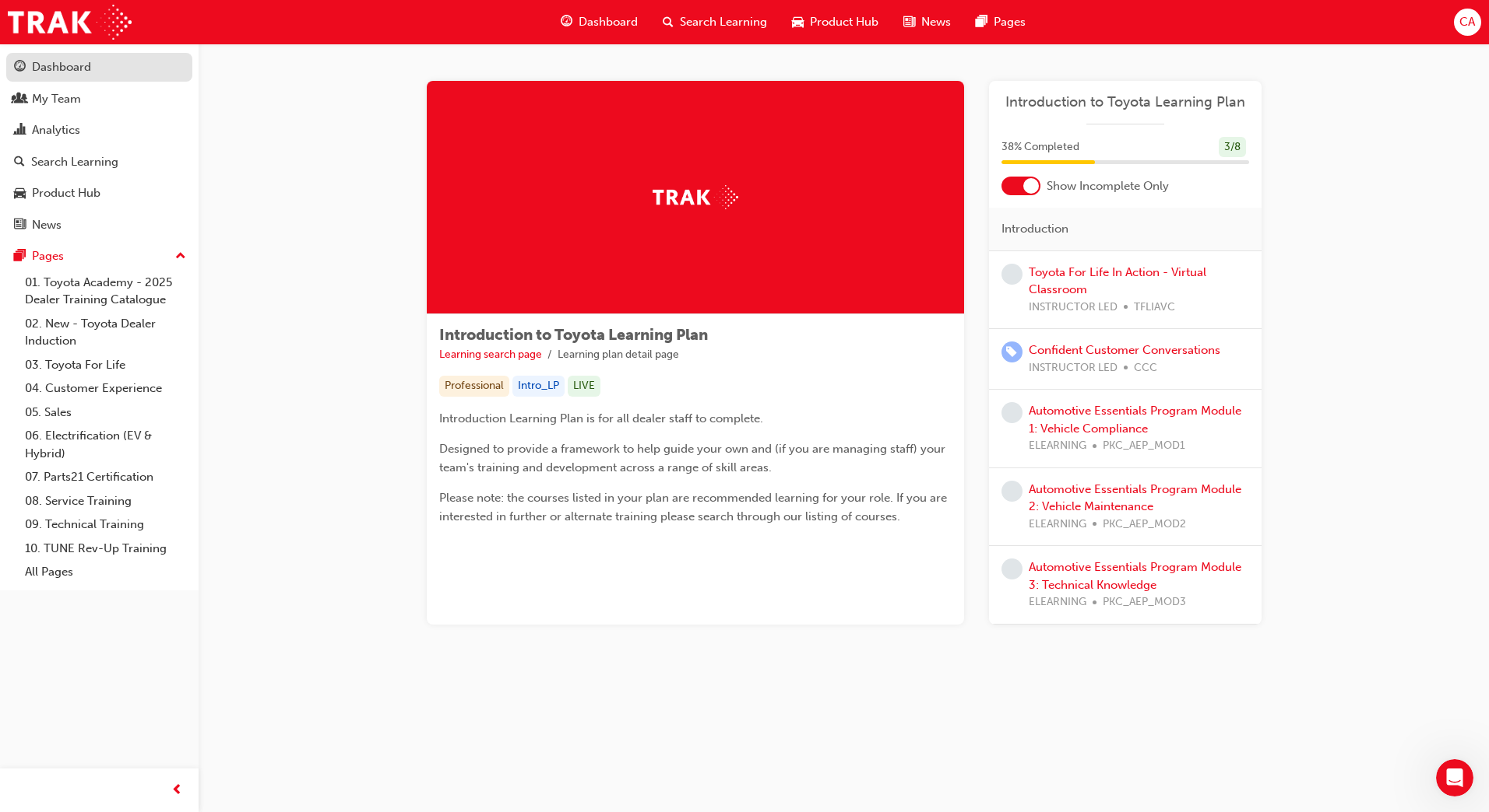
click at [55, 54] on link "Dashboard" at bounding box center [99, 67] width 186 height 28
